Goal: Navigation & Orientation: Find specific page/section

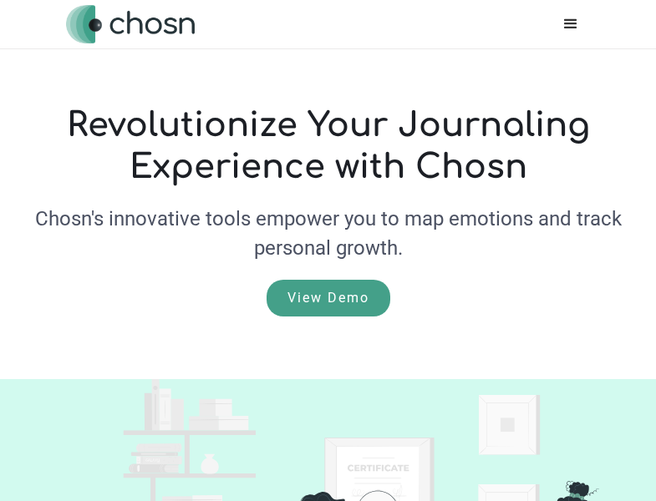
scroll to position [2477, 0]
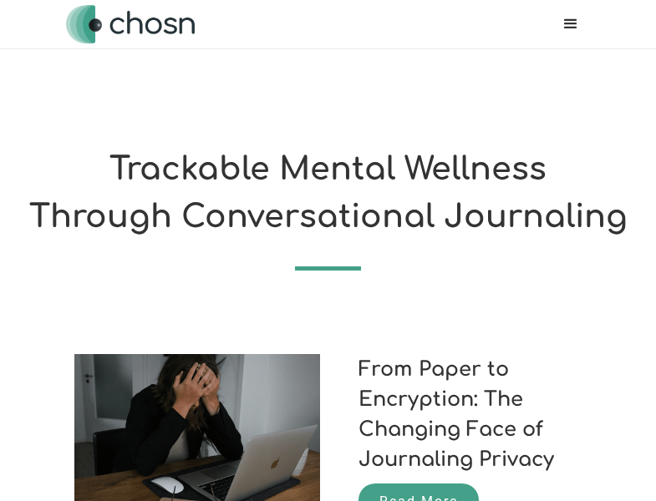
scroll to position [1320, 0]
